Goal: Task Accomplishment & Management: Use online tool/utility

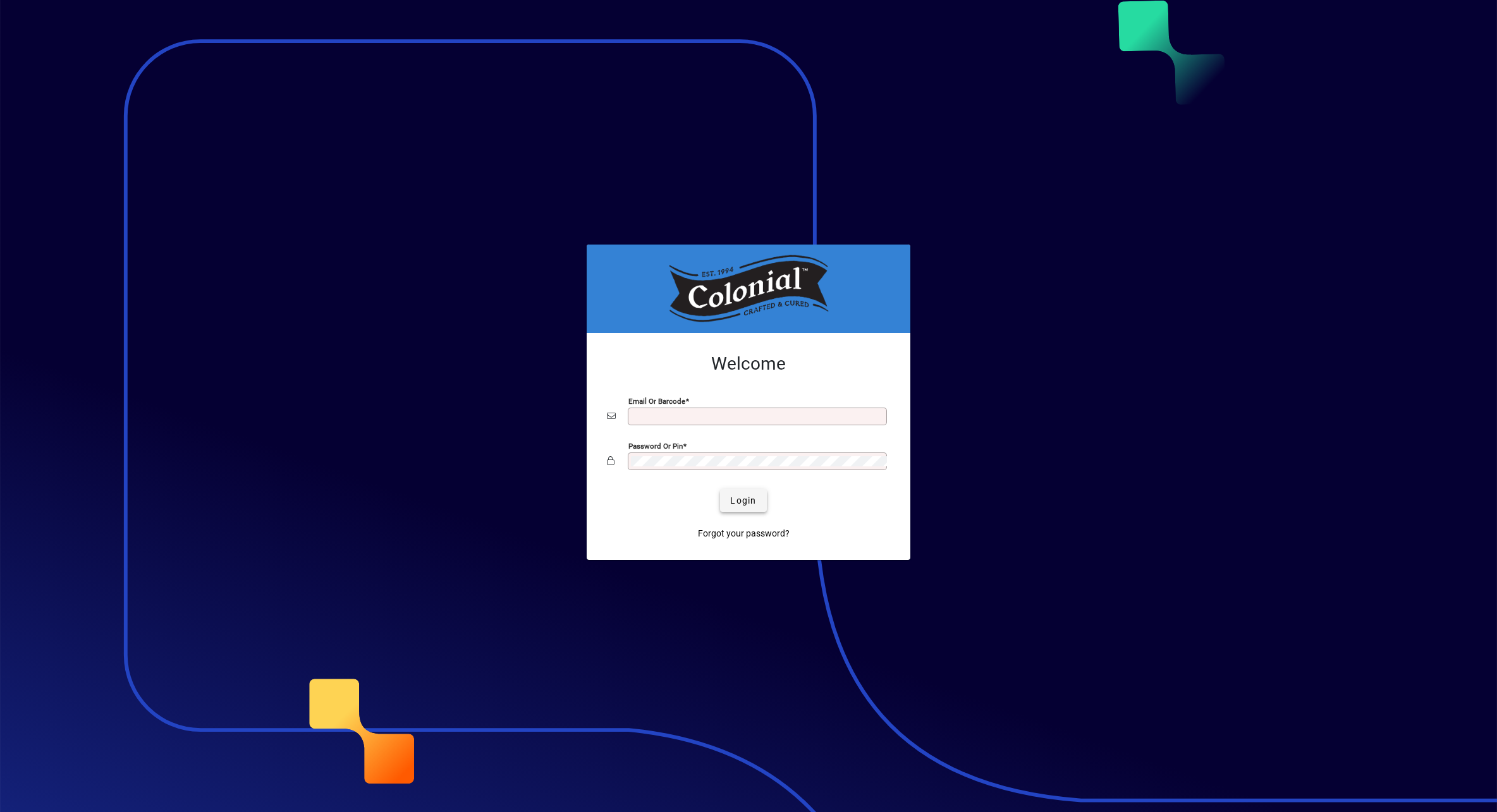
type input "**********"
click at [751, 508] on span "submit" at bounding box center [743, 501] width 46 height 31
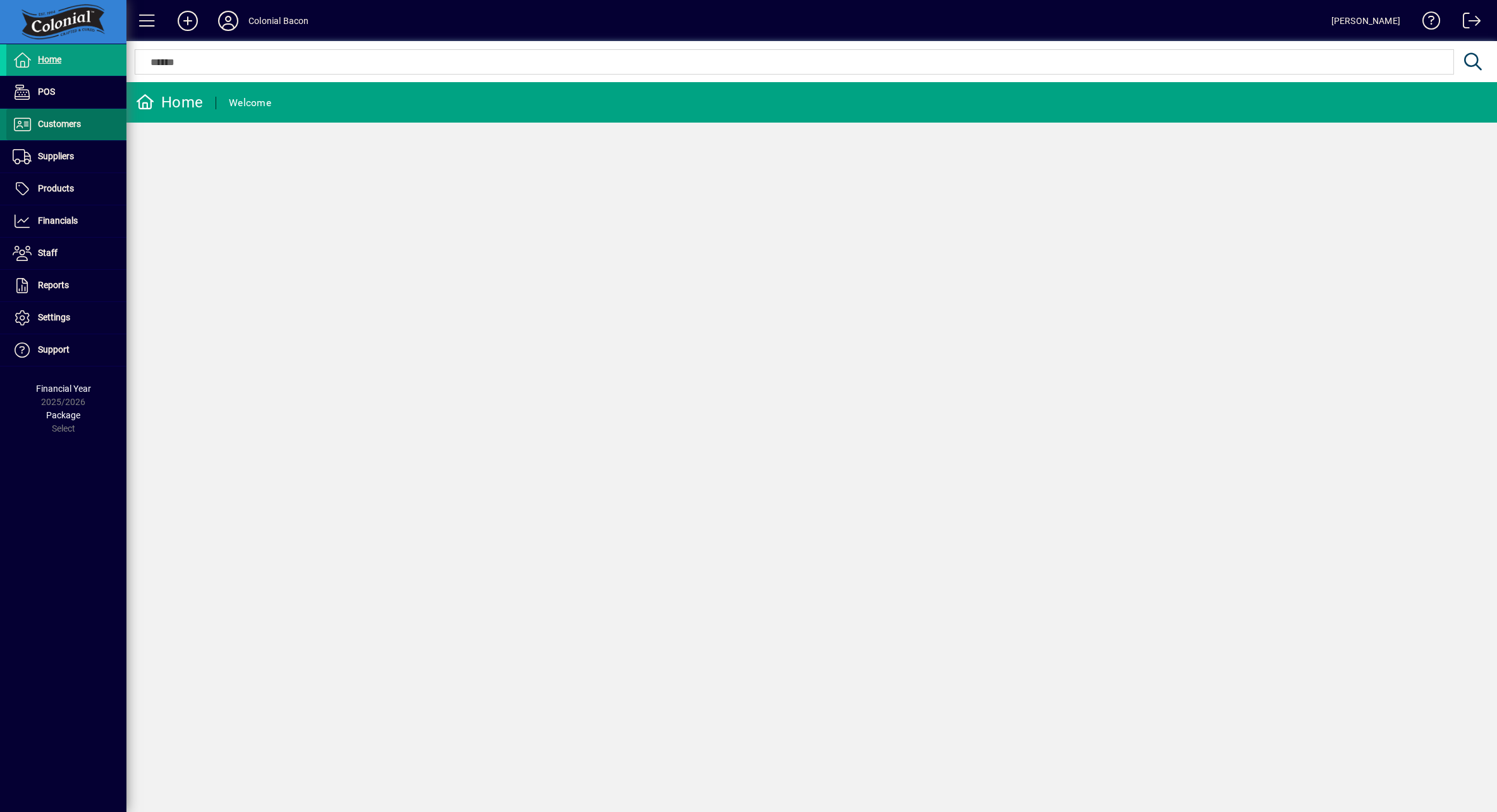
click at [64, 130] on span "Customers" at bounding box center [44, 124] width 74 height 15
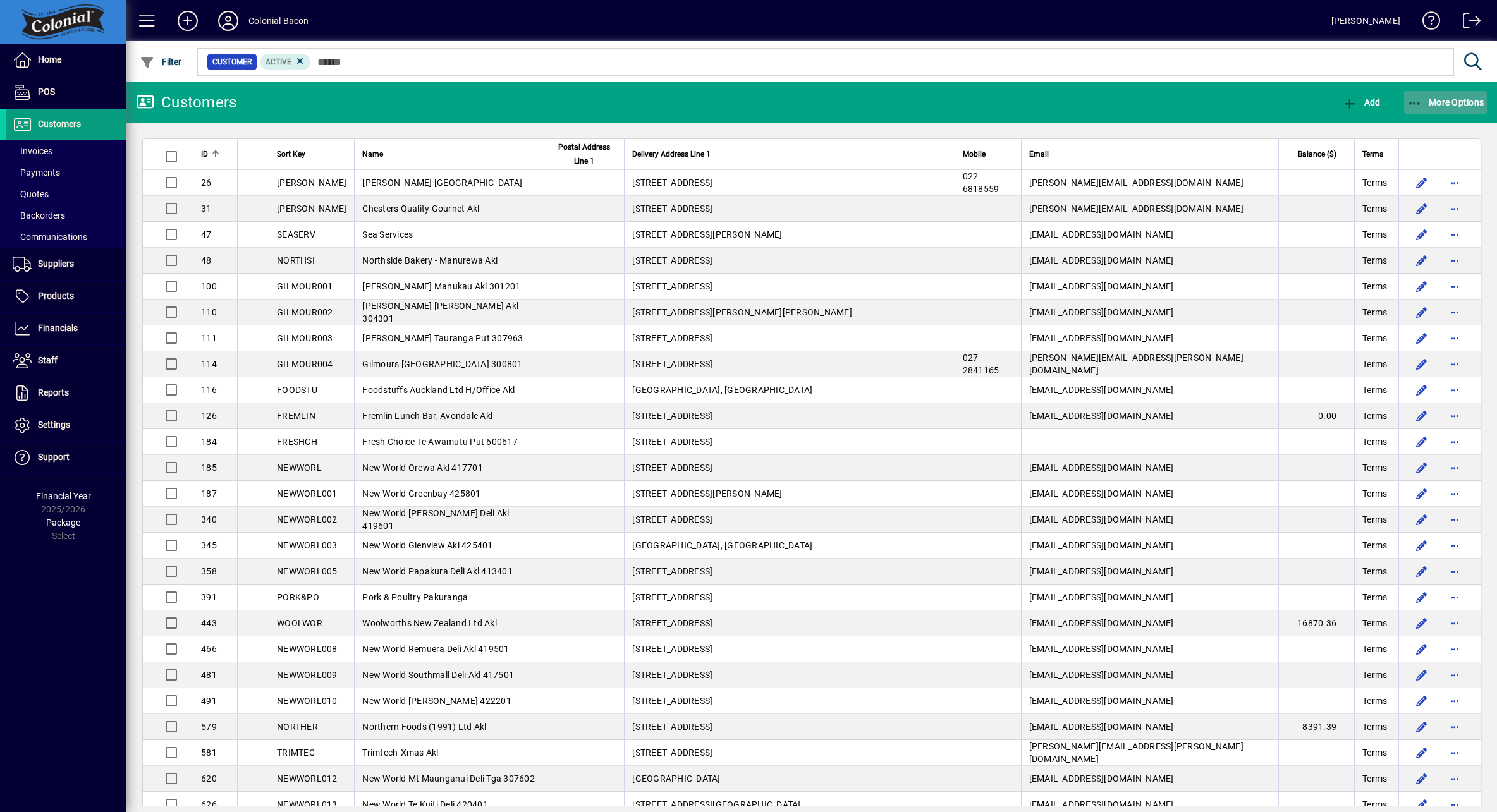
click at [1463, 97] on span "More Options" at bounding box center [1446, 102] width 77 height 10
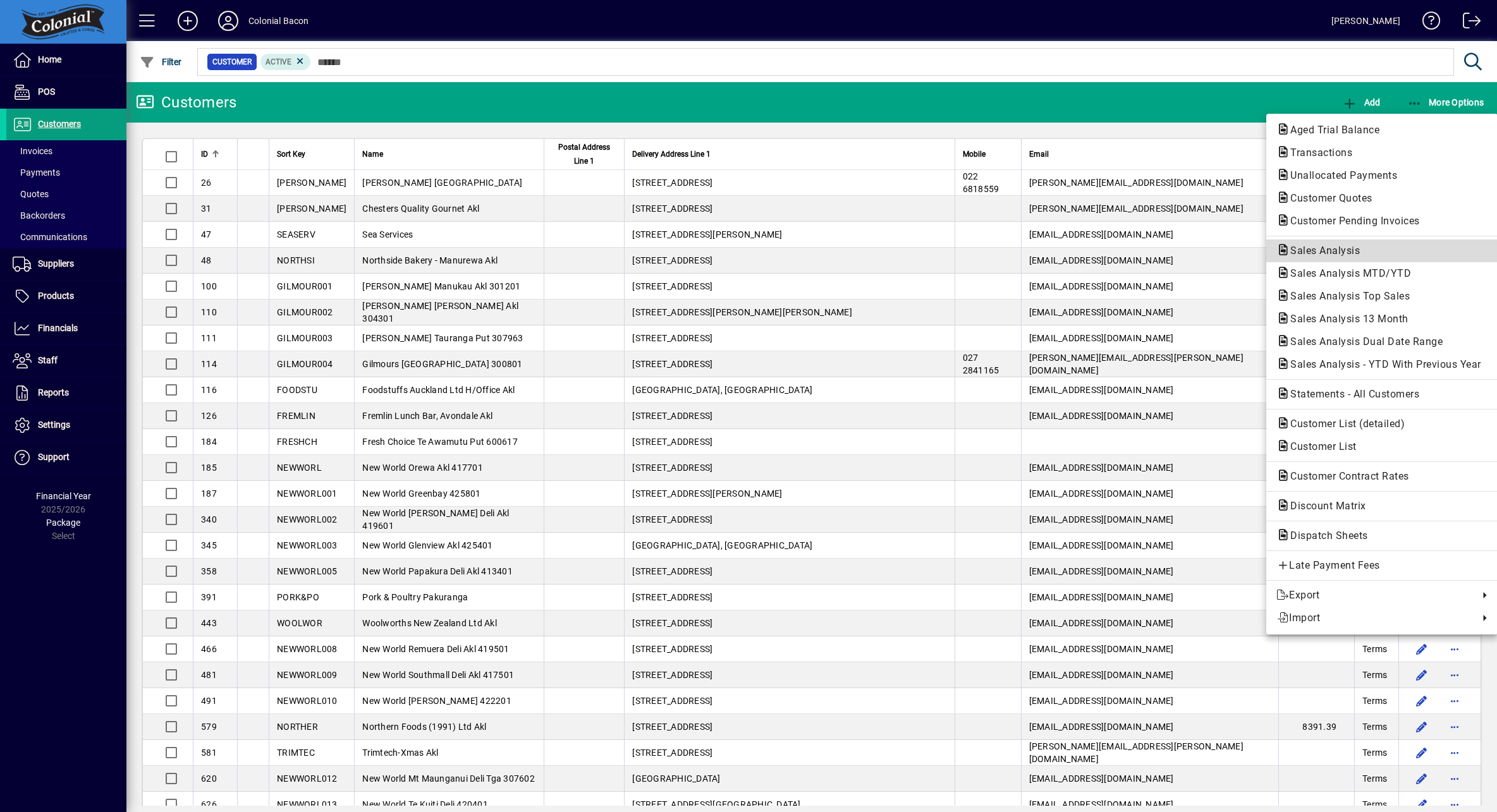
click at [1328, 253] on span "Sales Analysis" at bounding box center [1321, 250] width 90 height 12
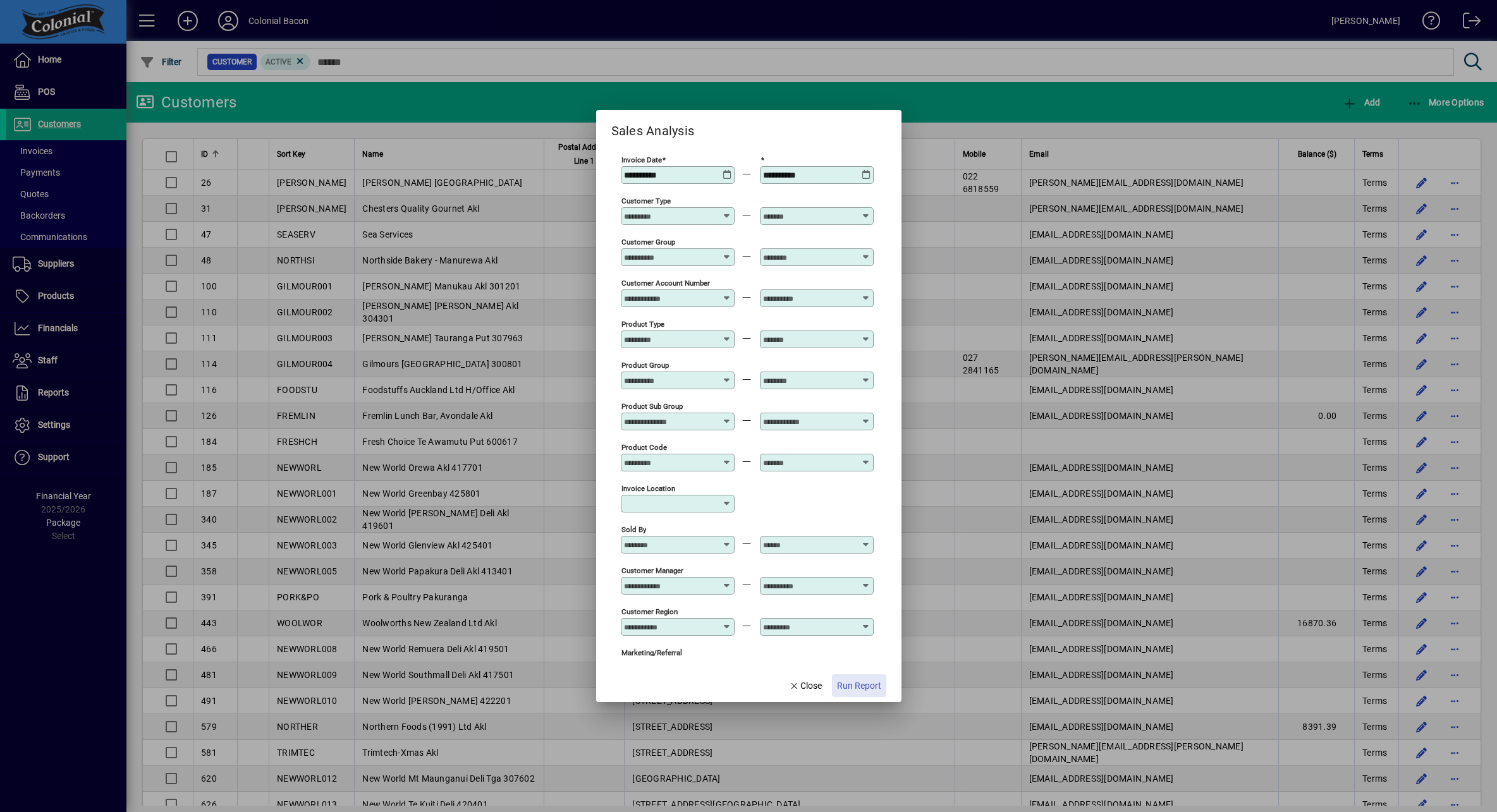
click at [876, 685] on span "Run Report" at bounding box center [859, 686] width 45 height 13
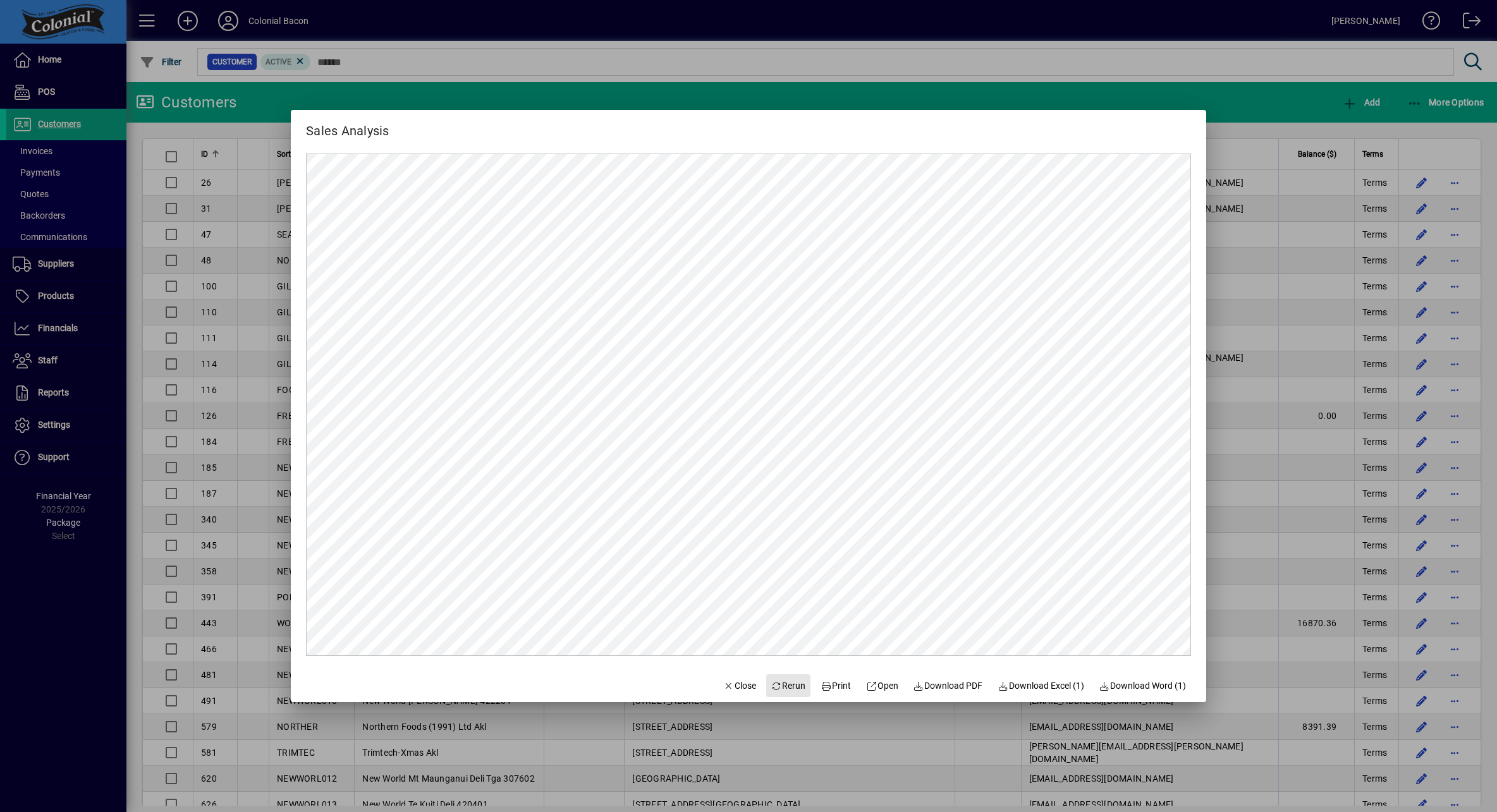
drag, startPoint x: 778, startPoint y: 689, endPoint x: 778, endPoint y: 680, distance: 9.0
click at [778, 689] on span "Rerun" at bounding box center [789, 686] width 35 height 13
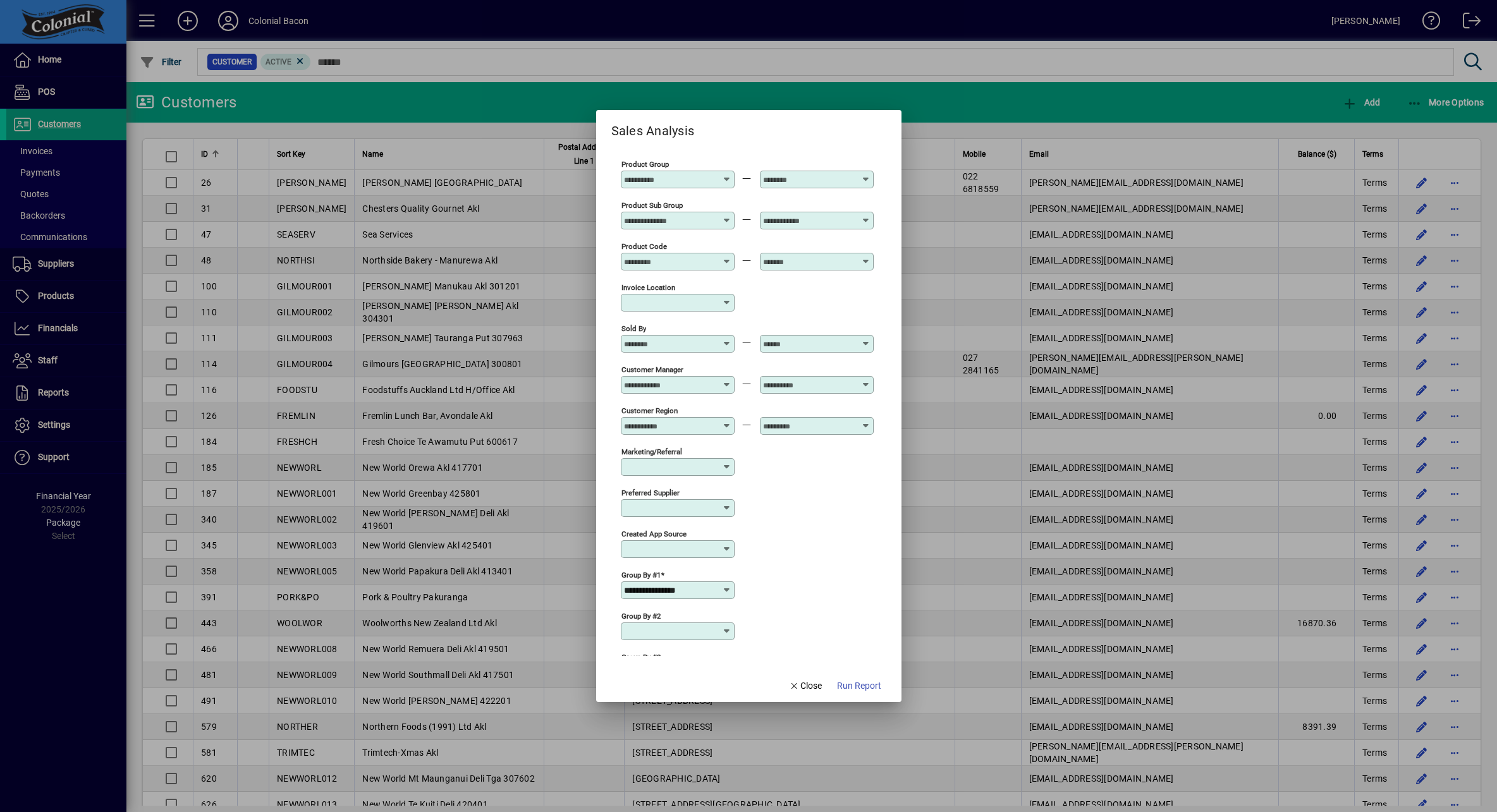
scroll to position [257, 0]
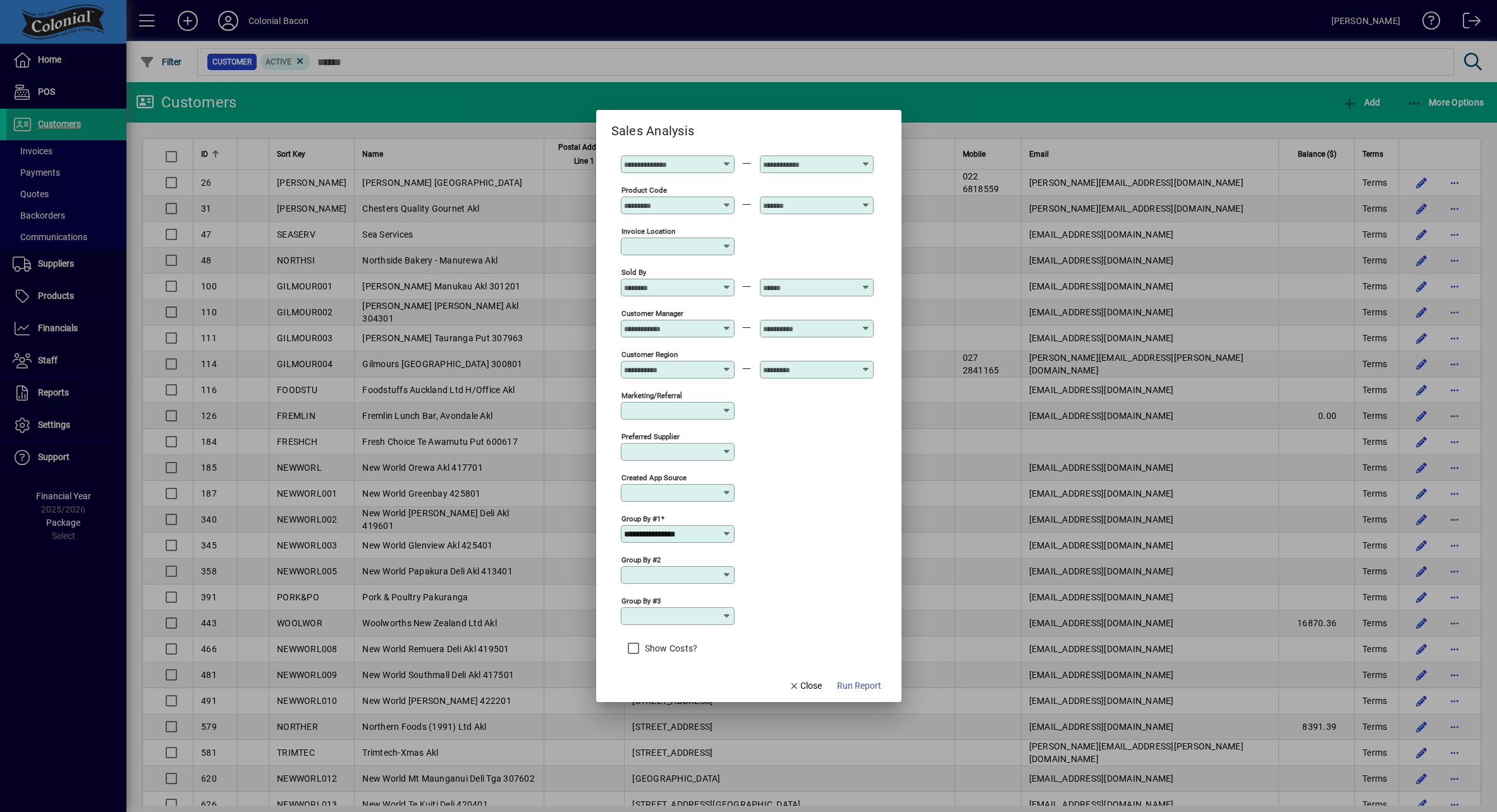
click at [727, 570] on icon at bounding box center [727, 575] width 10 height 10
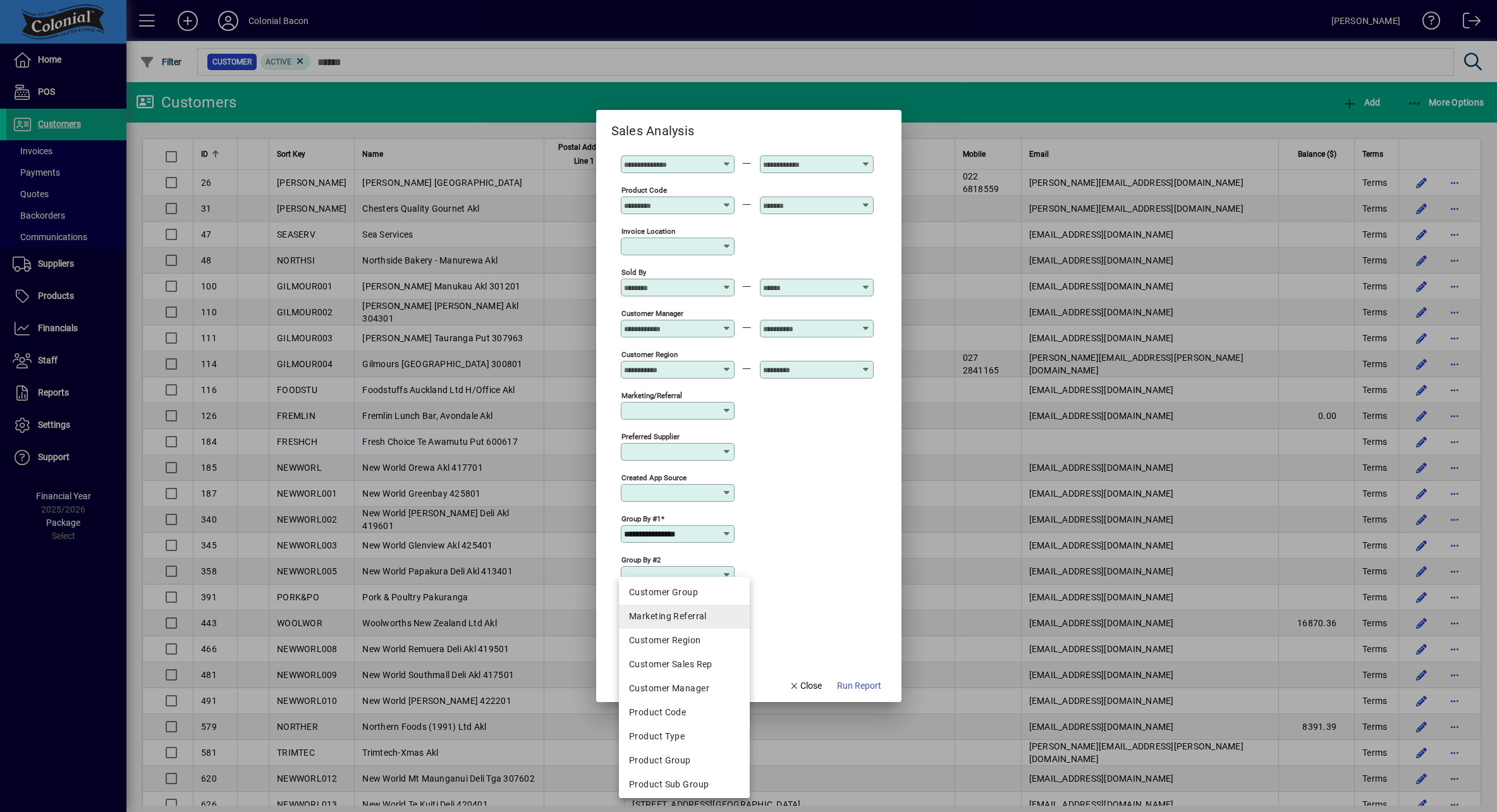
scroll to position [187, 0]
click at [691, 689] on div "Product Code" at bounding box center [684, 695] width 110 height 13
type input "**********"
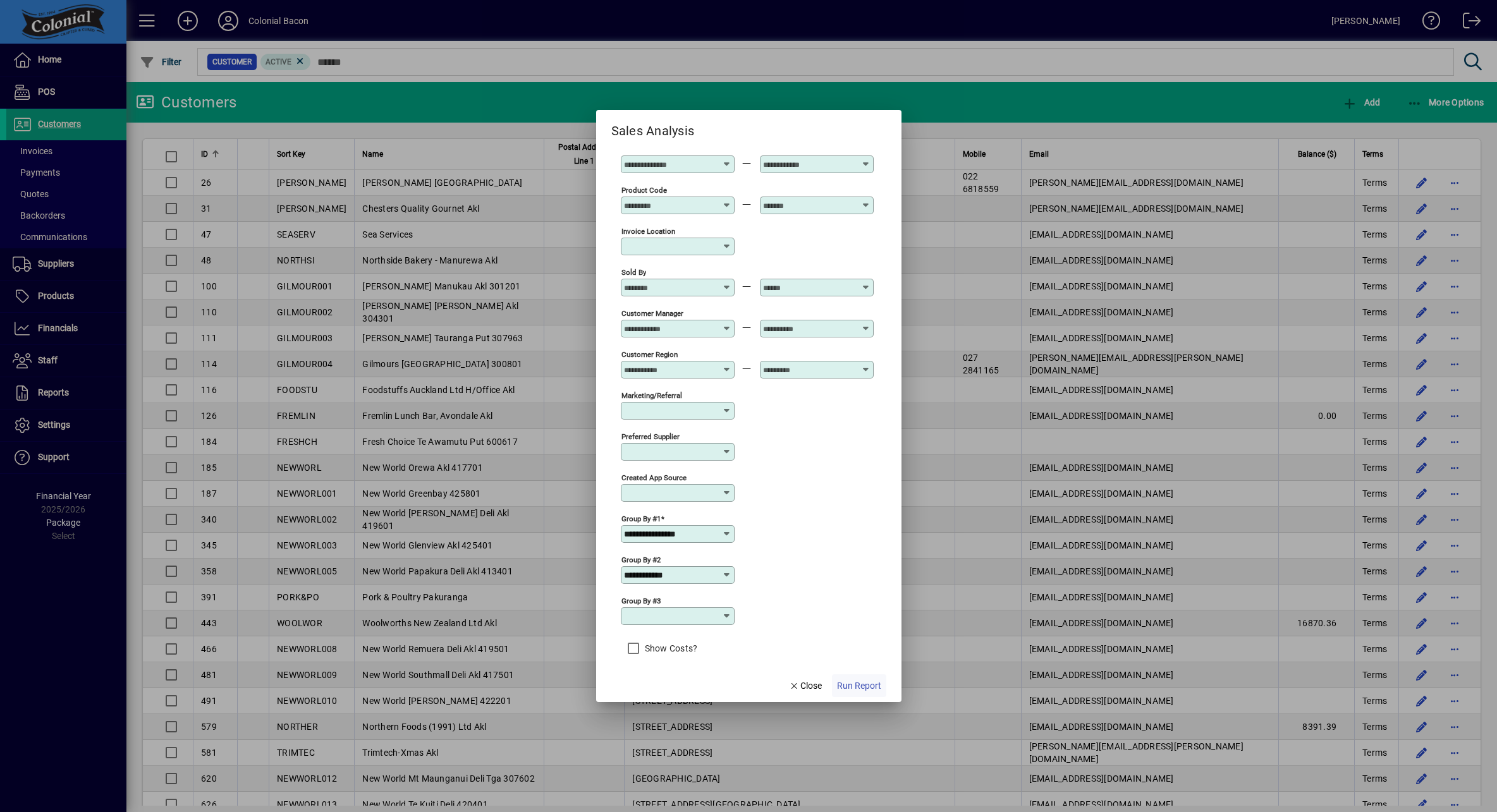
click at [862, 684] on span "Run Report" at bounding box center [859, 686] width 45 height 13
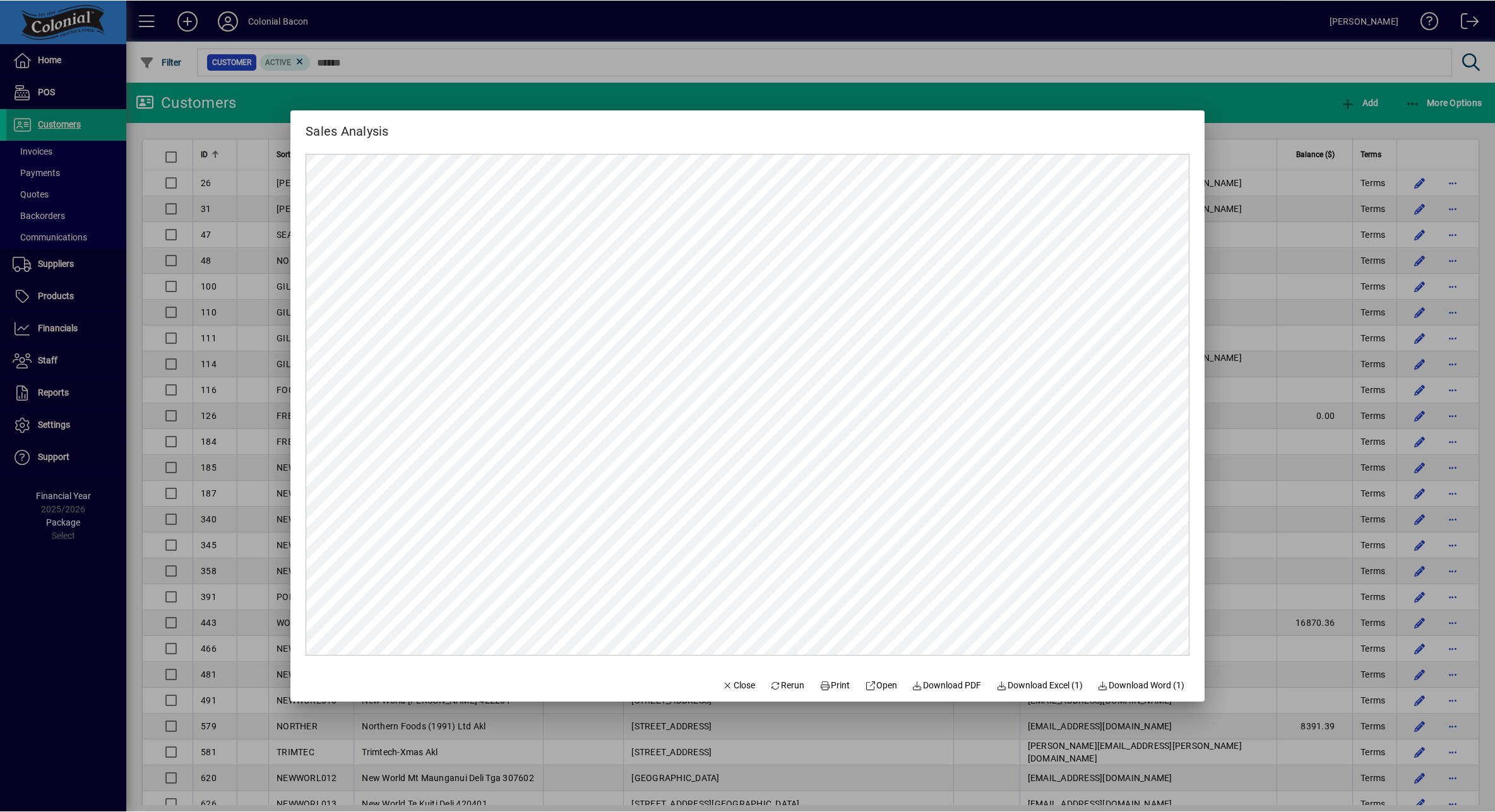
scroll to position [0, 0]
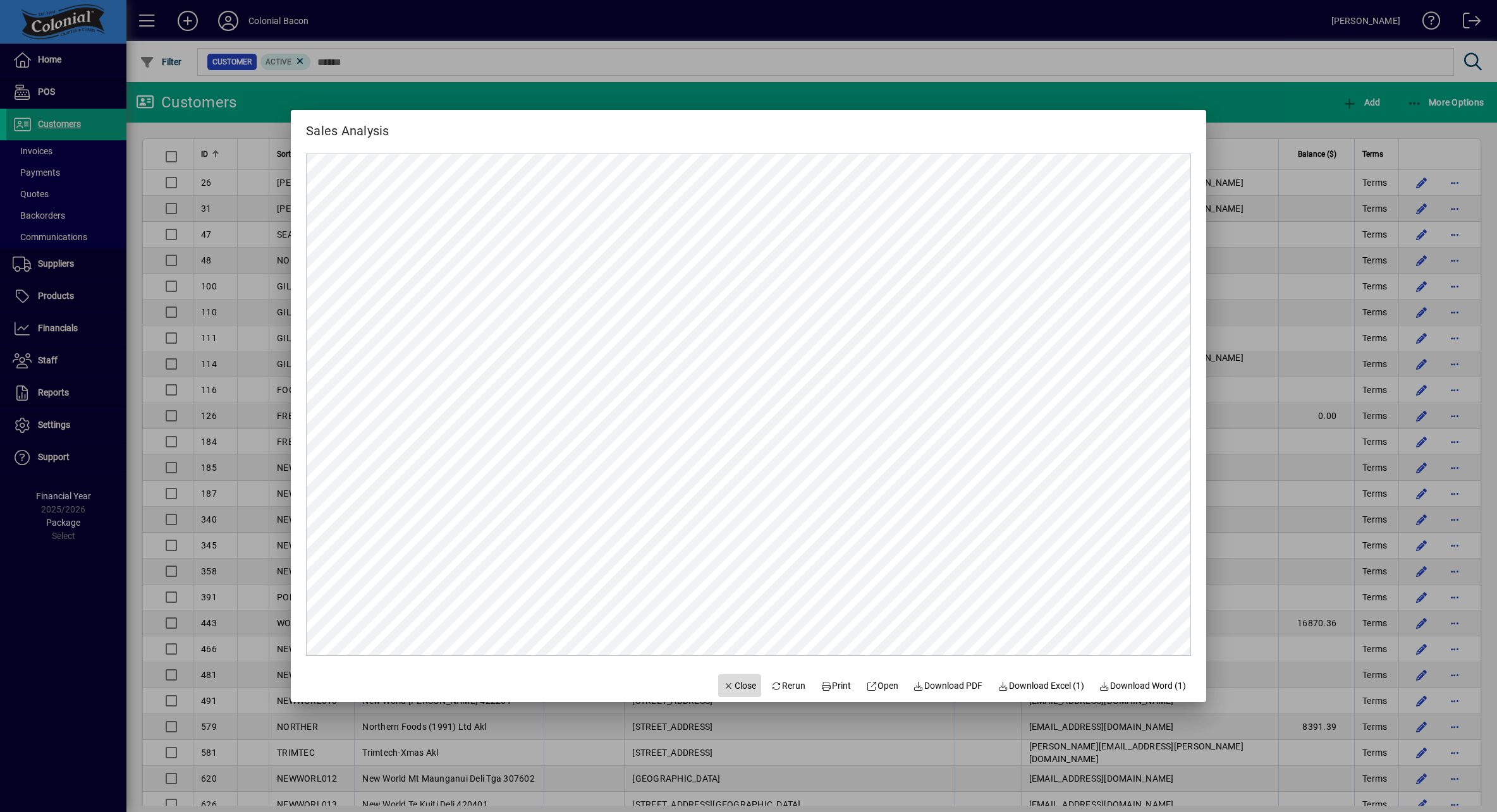
click at [739, 687] on span "Close" at bounding box center [739, 686] width 33 height 13
